Goal: Information Seeking & Learning: Learn about a topic

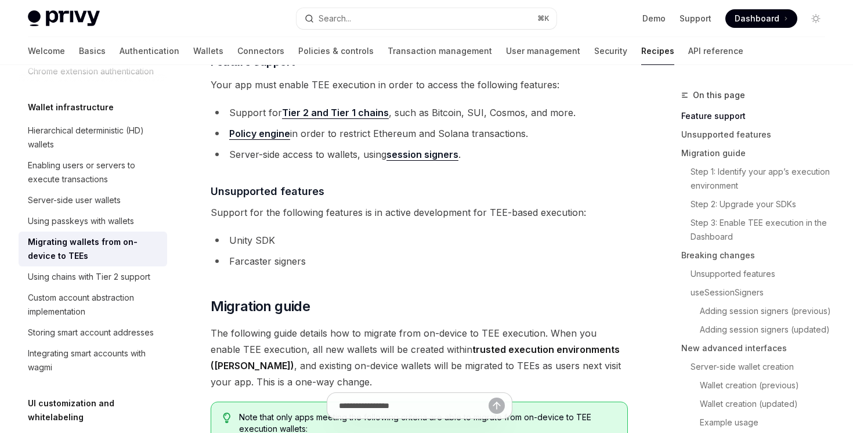
scroll to position [321, 0]
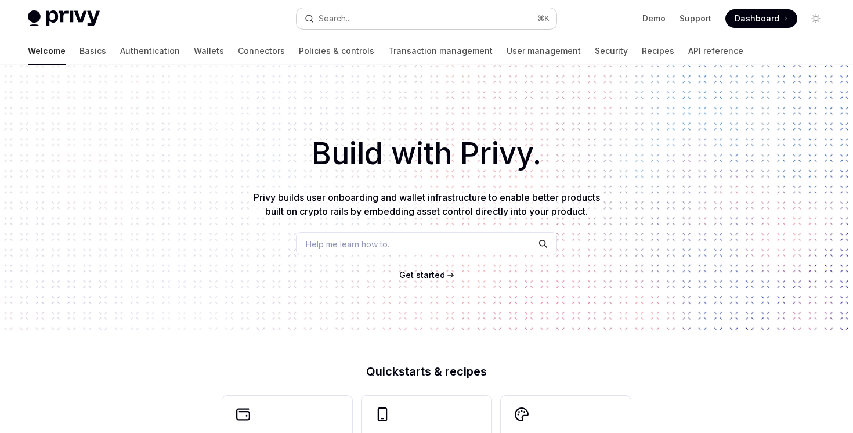
click at [390, 12] on button "Search... ⌘ K" at bounding box center [425, 18] width 259 height 21
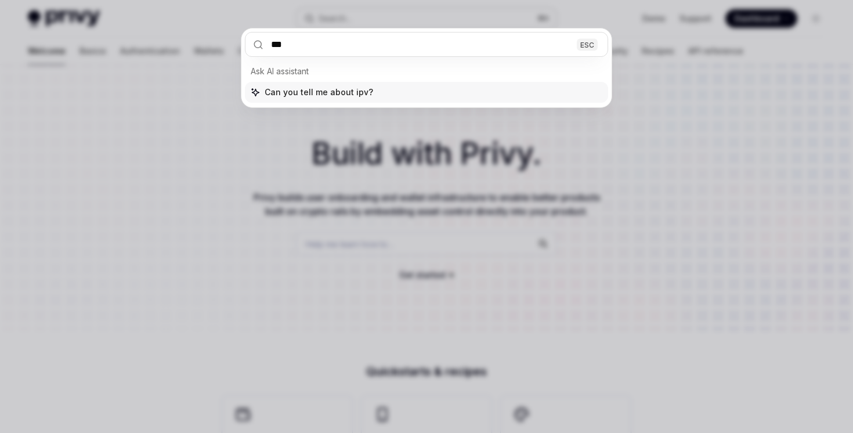
type input "****"
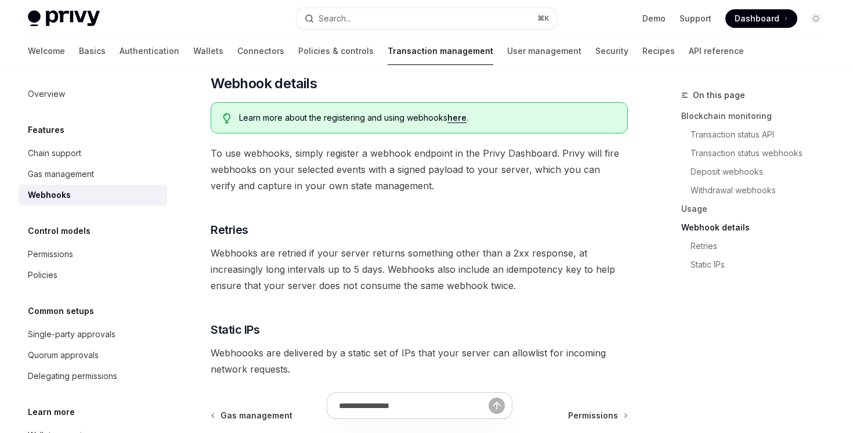
scroll to position [678, 0]
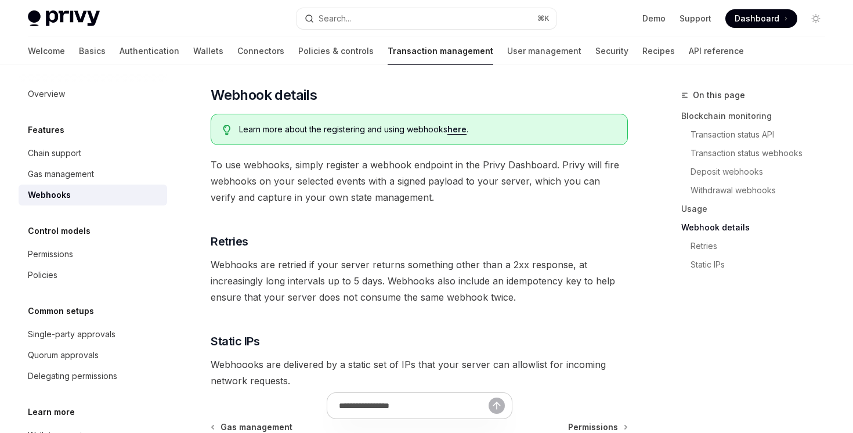
click at [454, 124] on link "here" at bounding box center [456, 129] width 19 height 10
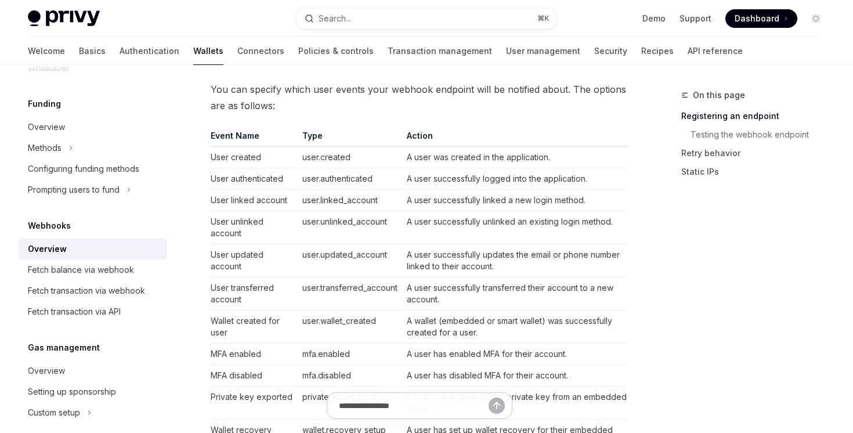
scroll to position [408, 0]
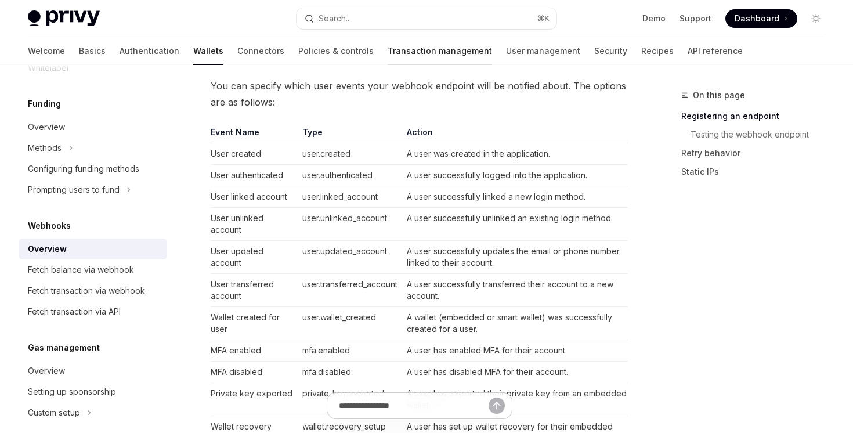
click at [393, 53] on link "Transaction management" at bounding box center [440, 51] width 104 height 28
type textarea "*"
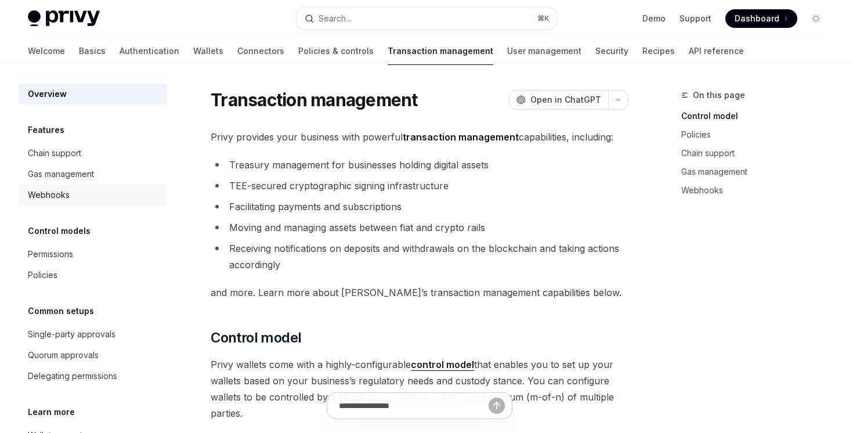
click at [104, 190] on div "Webhooks" at bounding box center [94, 195] width 132 height 14
